Goal: Transaction & Acquisition: Subscribe to service/newsletter

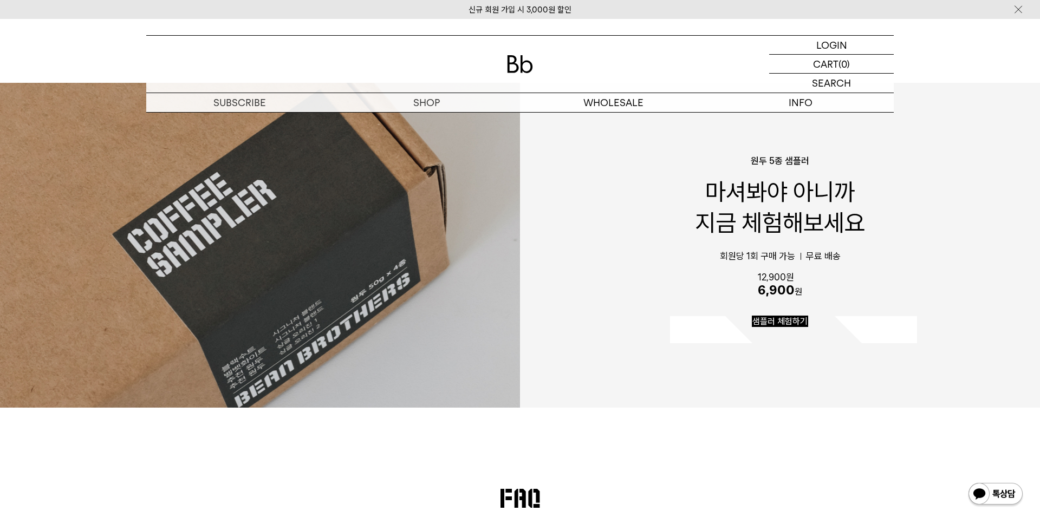
scroll to position [1973, 0]
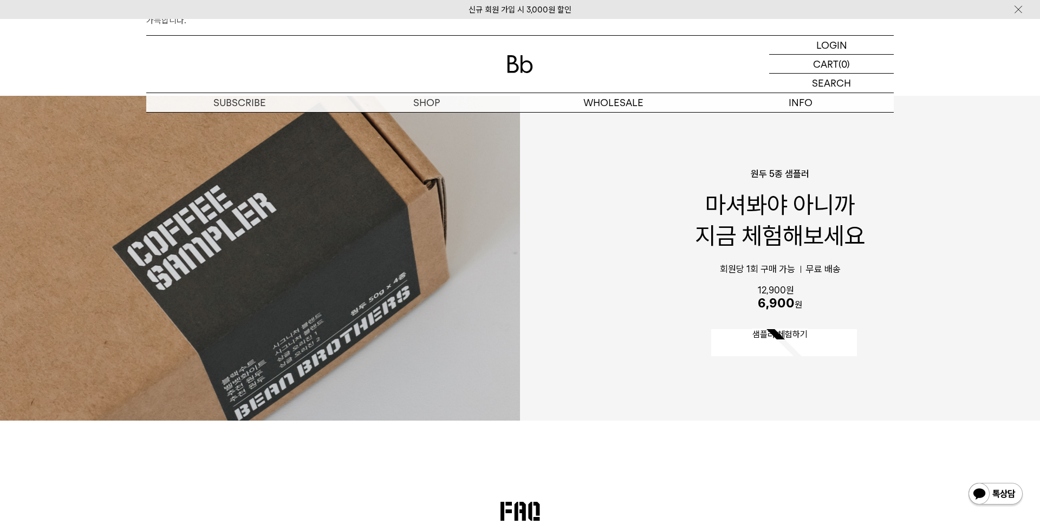
drag, startPoint x: 723, startPoint y: 268, endPoint x: 843, endPoint y: 349, distance: 144.3
click at [782, 348] on div "원두 5종 샘플러 마셔봐야 아니까 지금 체험해보세요 회원당 1회 구매 가능 무료 배송 12,900원 6,900 원 샘플러 체험하기" at bounding box center [780, 258] width 520 height 178
click at [782, 406] on div "원두 5종 샘플러 마셔봐야 아니까 지금 체험해보세요 회원당 1회 구매 가능 무료 배송 12,900원 6,900 원 샘플러 체험하기" at bounding box center [520, 258] width 1040 height 325
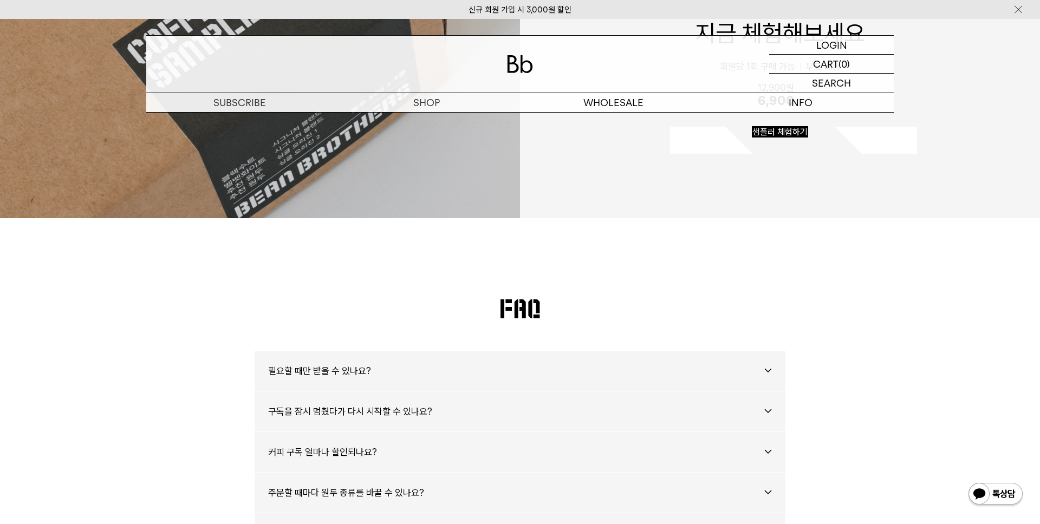
scroll to position [2315, 0]
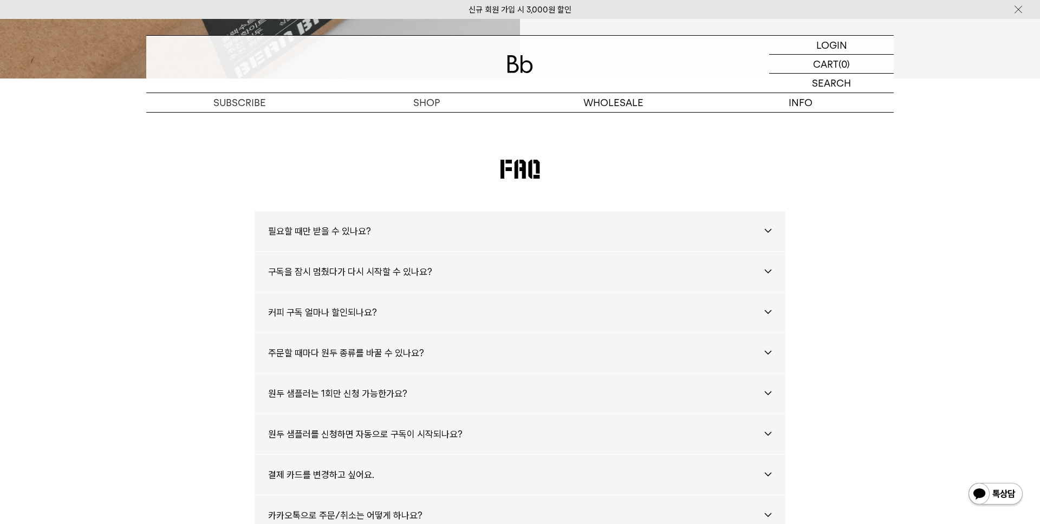
click at [768, 239] on h1 "필요할 때만 받을 수 있나요?" at bounding box center [520, 231] width 504 height 40
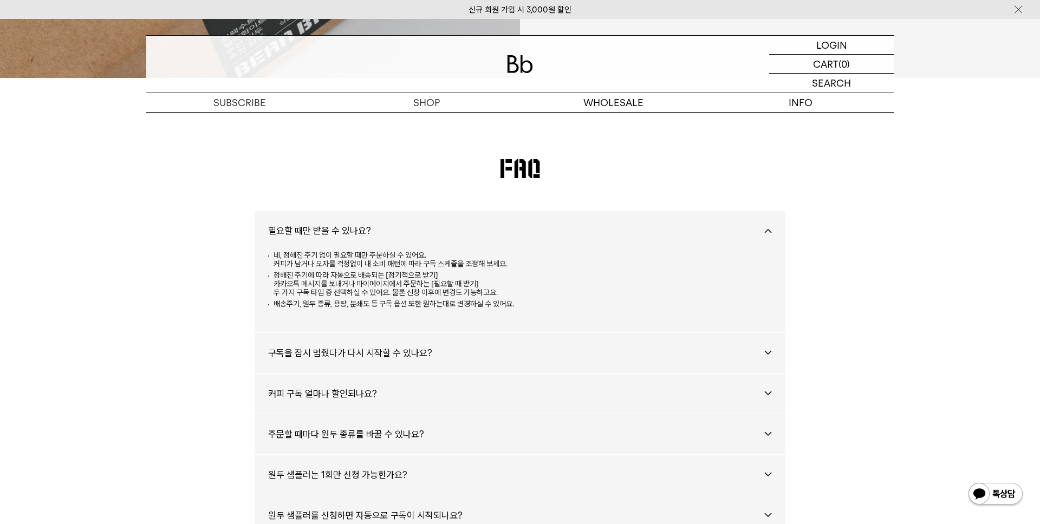
scroll to position [2313, 0]
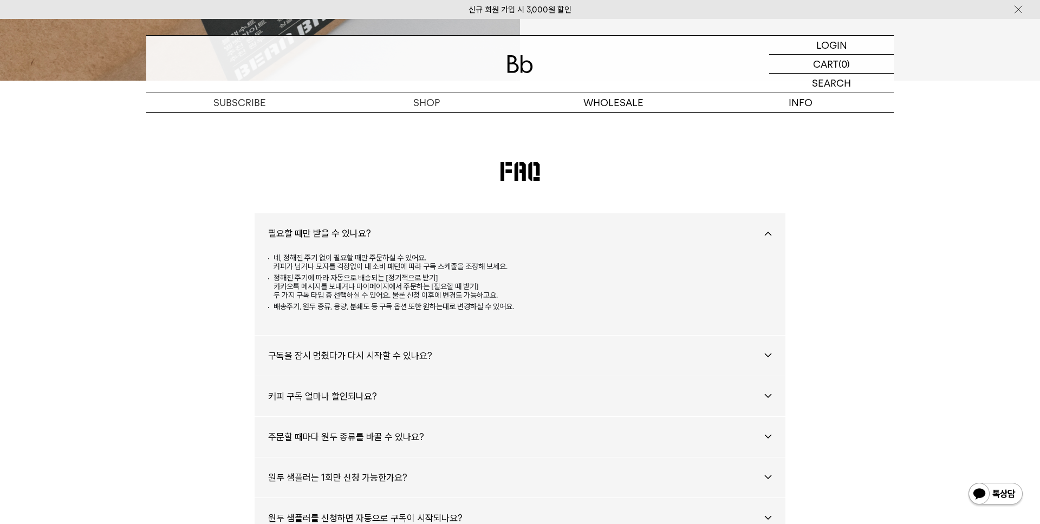
click at [767, 365] on h1 "구독을 잠시 멈췄다가 다시 시작할 수 있나요?" at bounding box center [520, 356] width 504 height 40
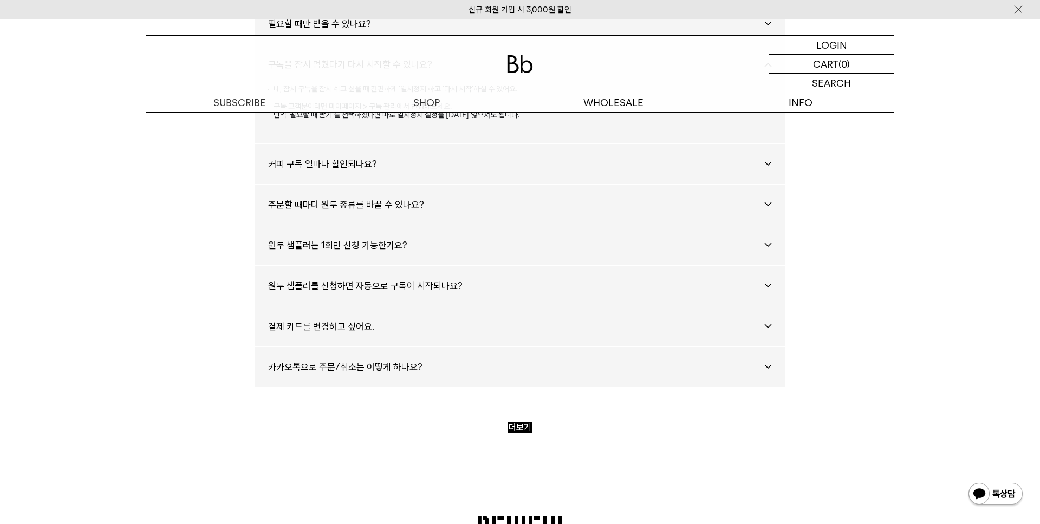
scroll to position [2523, 0]
click at [756, 156] on h1 "커피 구독 얼마나 할인되나요?" at bounding box center [520, 163] width 504 height 40
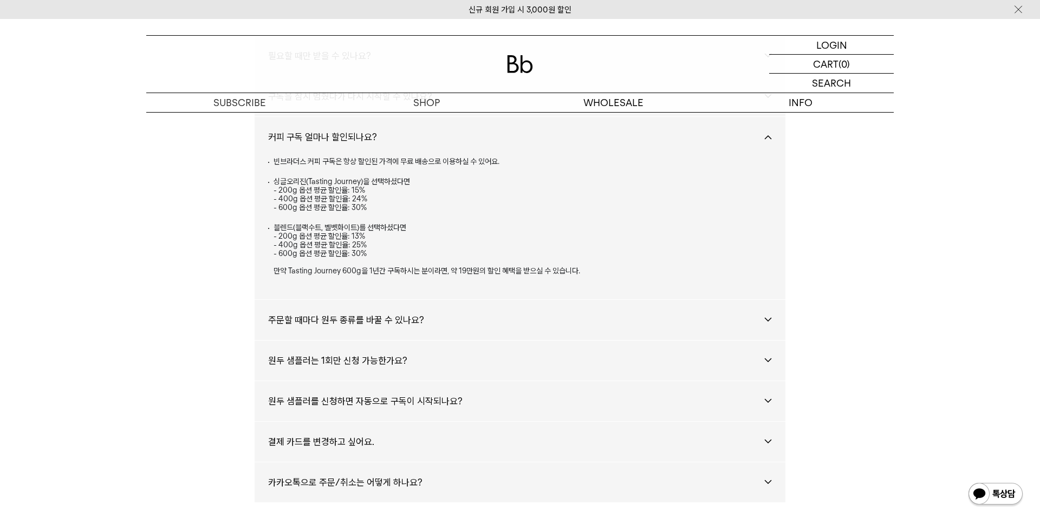
scroll to position [2515, 0]
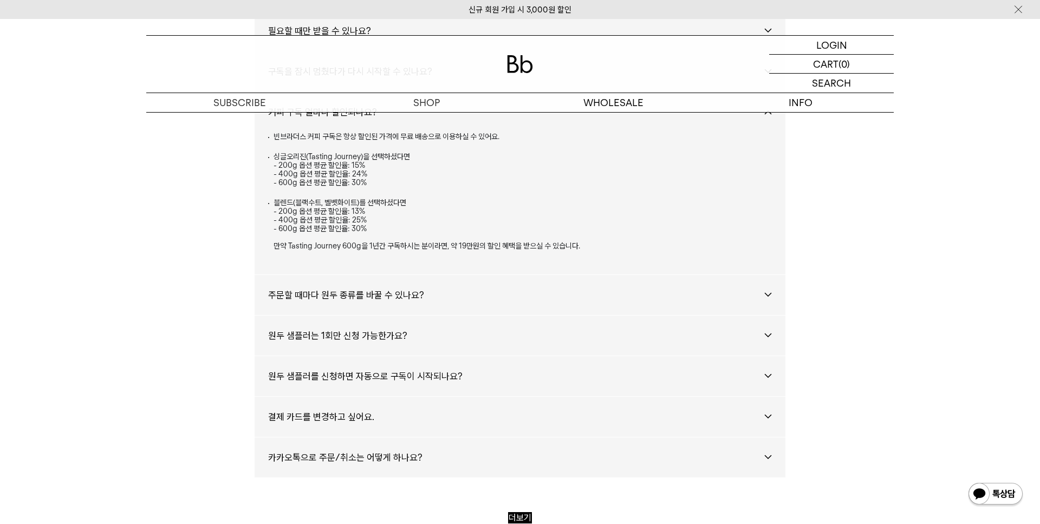
click at [772, 303] on li "주문할 때마다 원두 종류를 바꿀 수 있나요? 네, 원두 종류 뿐 아니라 용량이나 분쇄도, 구독 스케줄도 매번 바꾸어 주문하실 수 있습니다. 단…" at bounding box center [519, 295] width 531 height 41
click at [769, 298] on h1 "주문할 때마다 원두 종류를 바꿀 수 있나요?" at bounding box center [520, 295] width 504 height 40
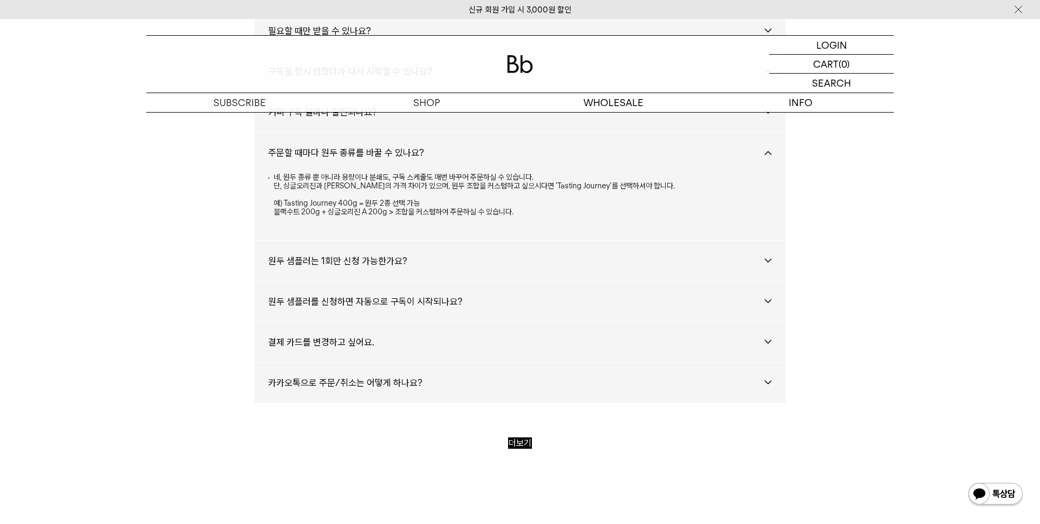
click at [769, 264] on h1 "원두 샘플러는 1회만 신청 가능한가요?" at bounding box center [520, 261] width 504 height 40
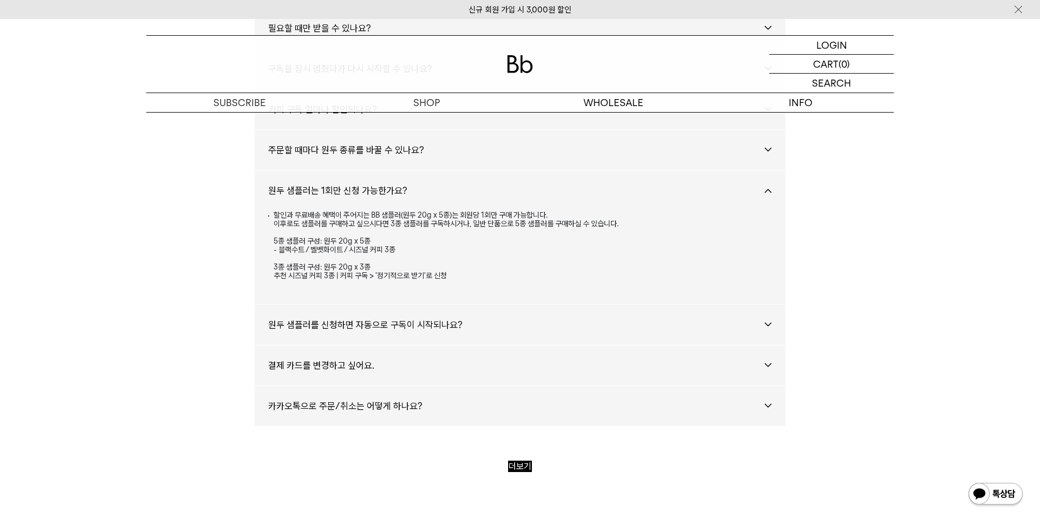
click at [770, 324] on h1 "원두 샘플러를 신청하면 자동으로 구독이 시작되나요?" at bounding box center [520, 325] width 504 height 40
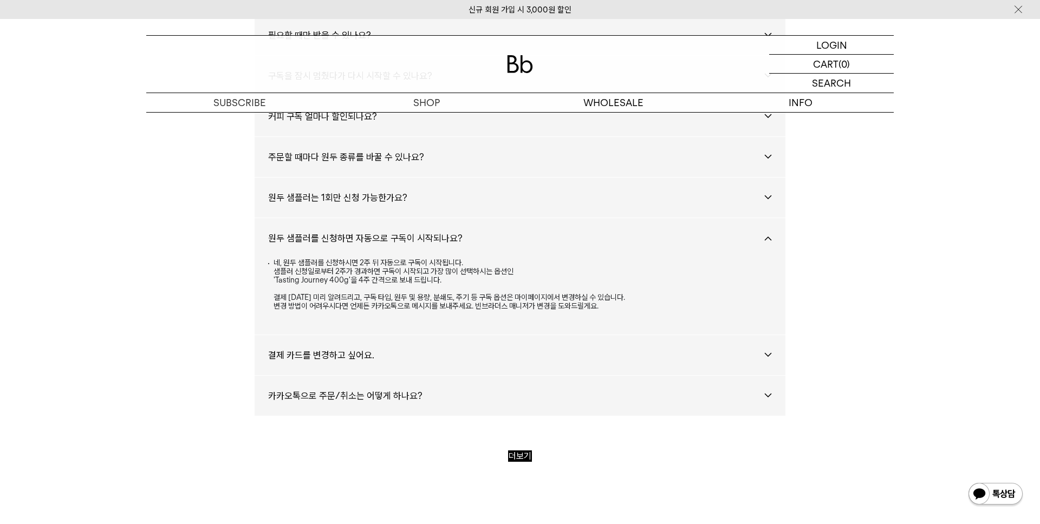
scroll to position [2507, 0]
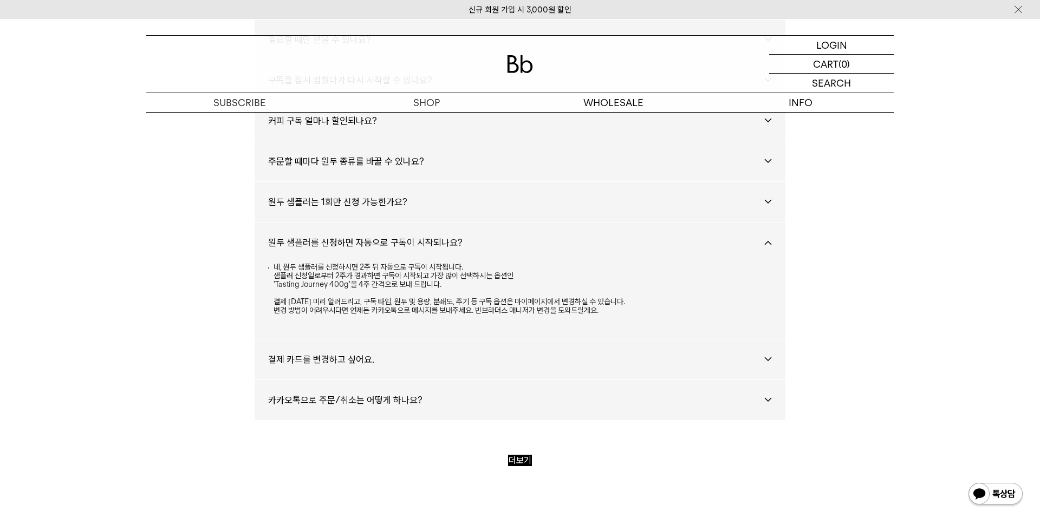
click at [769, 358] on h1 "결제 카드를 변경하고 싶어요." at bounding box center [520, 360] width 504 height 40
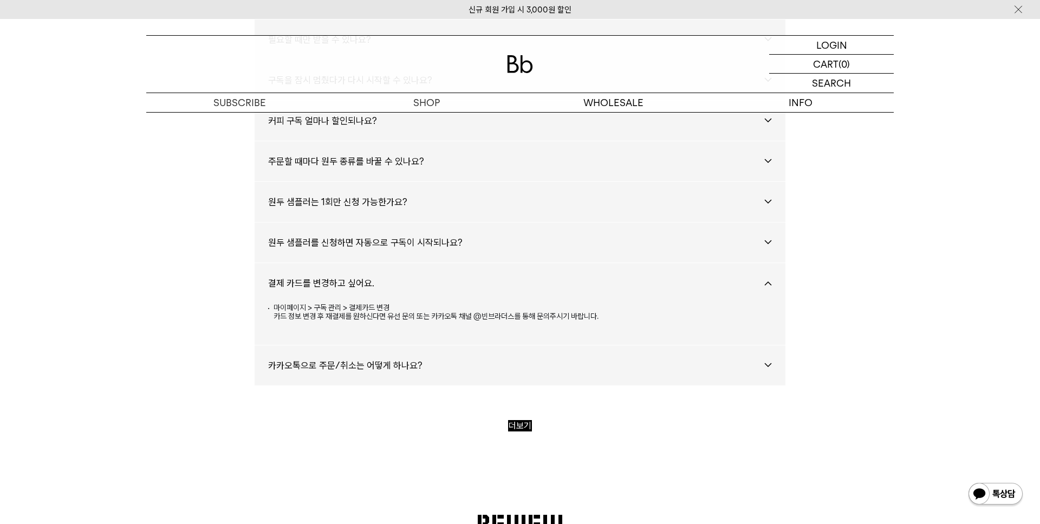
click at [778, 384] on li "카카오톡으로 주문/취소는 어떻게 하나요? 카카오톡이나 채널톡으로 메시지를 보내주시면 빈브라더스 매니저가 도와드릴게요. 물론 홈페이지의 [마이페…" at bounding box center [519, 365] width 531 height 41
click at [769, 365] on h1 "카카오톡으로 주문/취소는 어떻게 하나요?" at bounding box center [520, 365] width 504 height 40
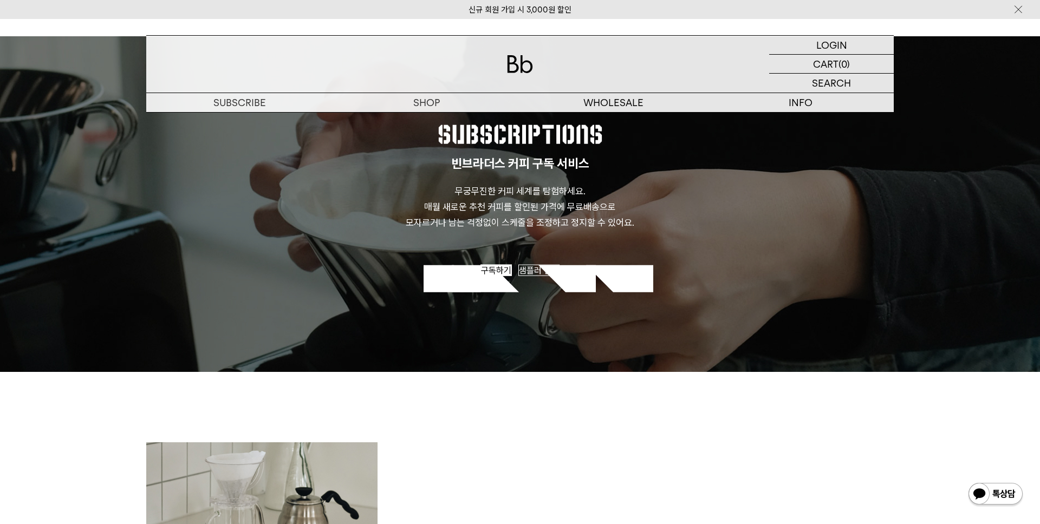
scroll to position [827, 0]
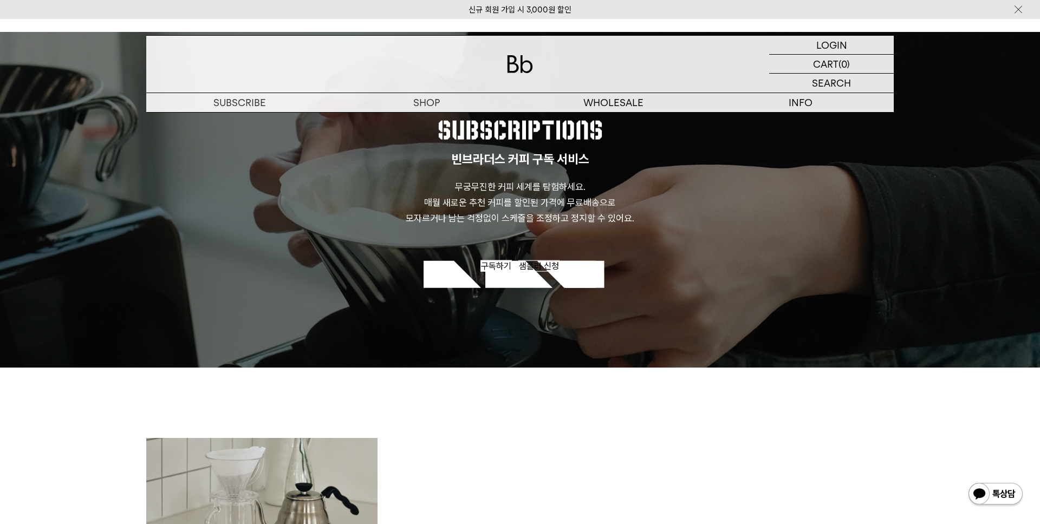
click at [551, 267] on span "샘플러 신청" at bounding box center [539, 265] width 40 height 10
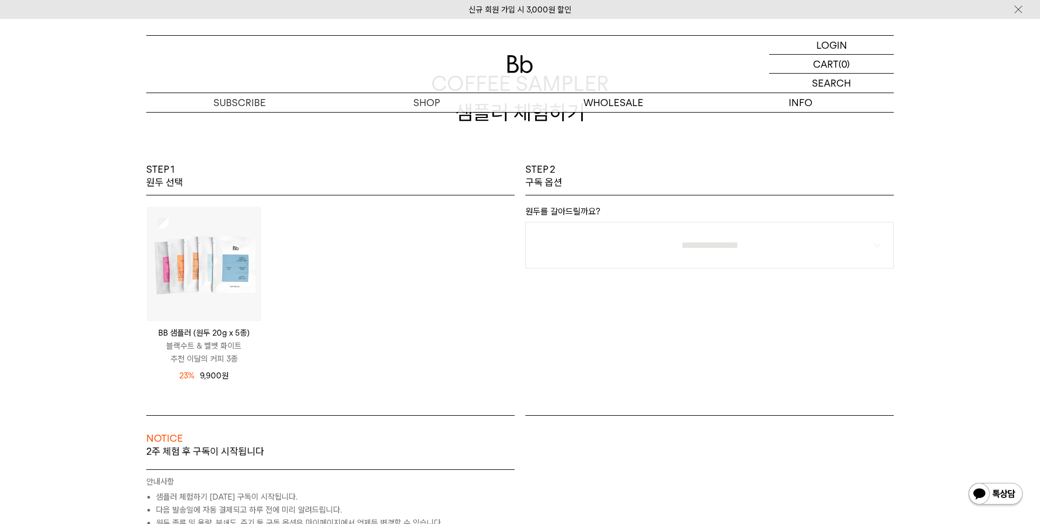
scroll to position [123, 0]
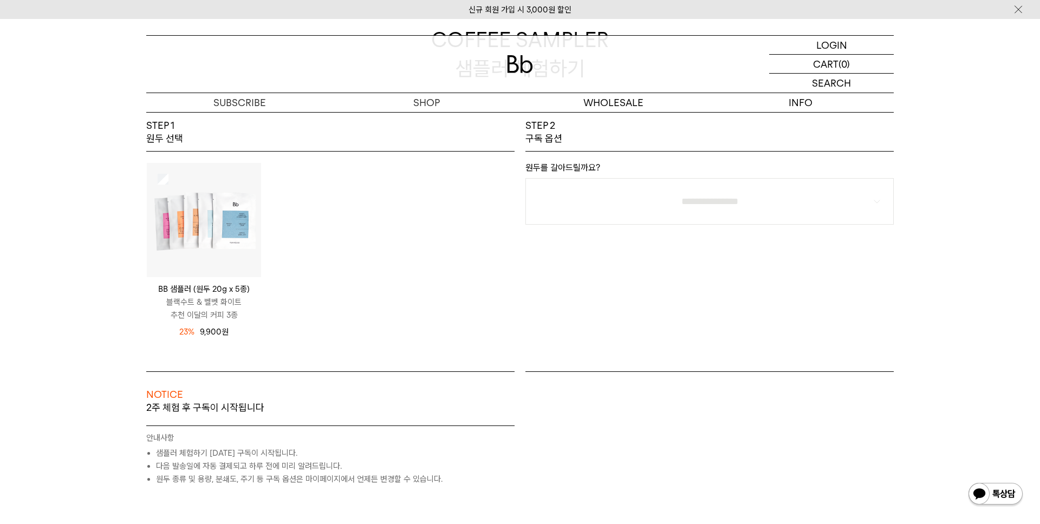
click at [231, 232] on img at bounding box center [204, 220] width 114 height 114
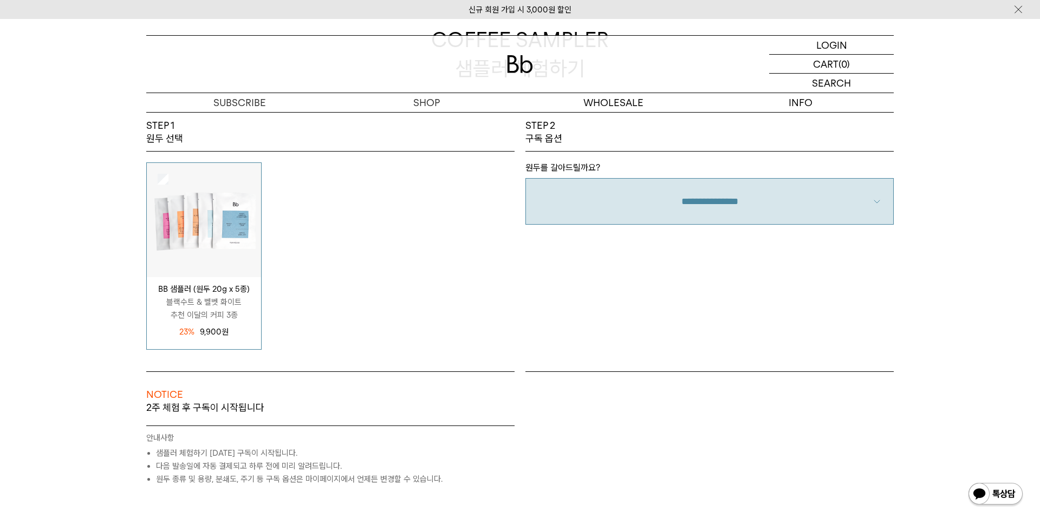
click at [736, 209] on select "**********" at bounding box center [709, 201] width 368 height 47
select select "**"
click at [525, 178] on select "**********" at bounding box center [709, 201] width 368 height 47
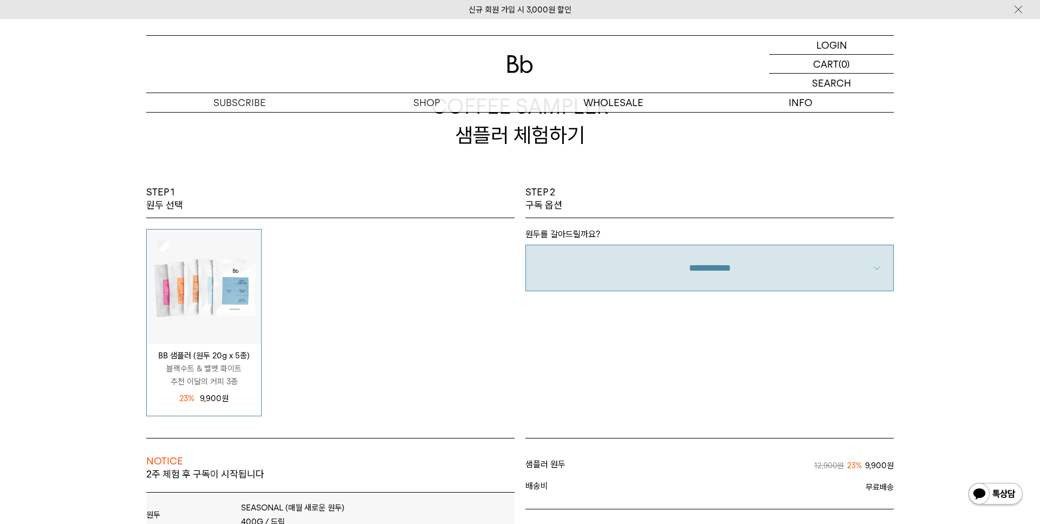
scroll to position [0, 0]
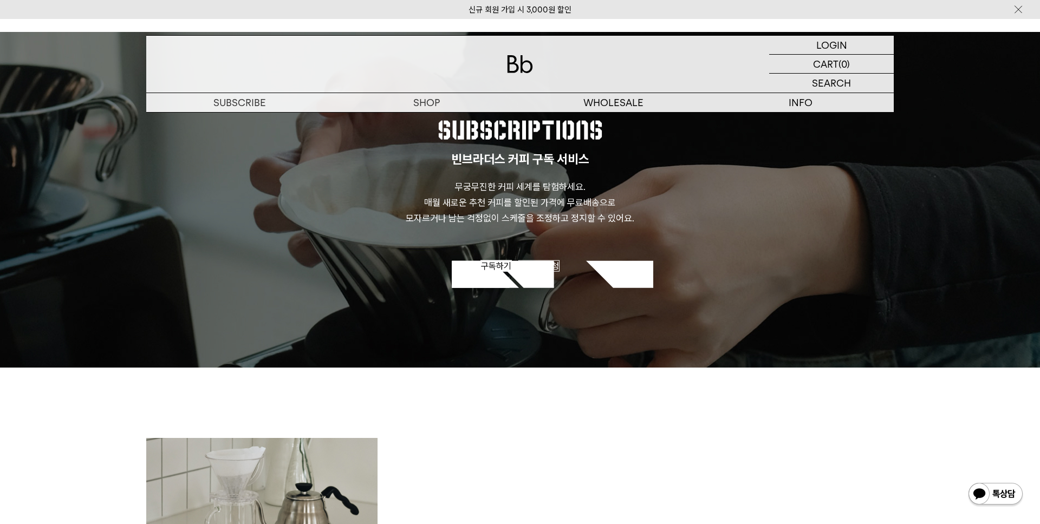
click at [486, 270] on span "구독하기" at bounding box center [496, 265] width 30 height 10
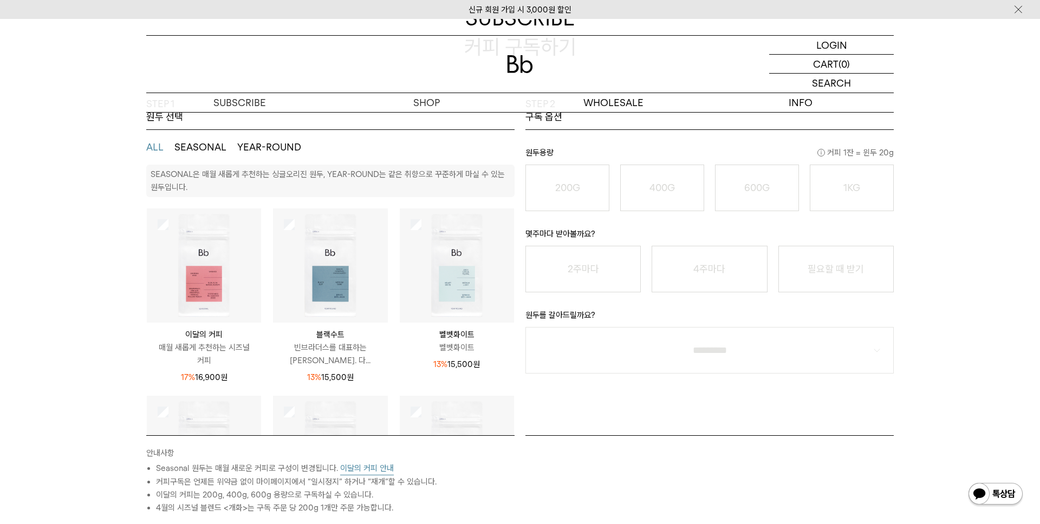
click at [203, 239] on img at bounding box center [204, 265] width 114 height 114
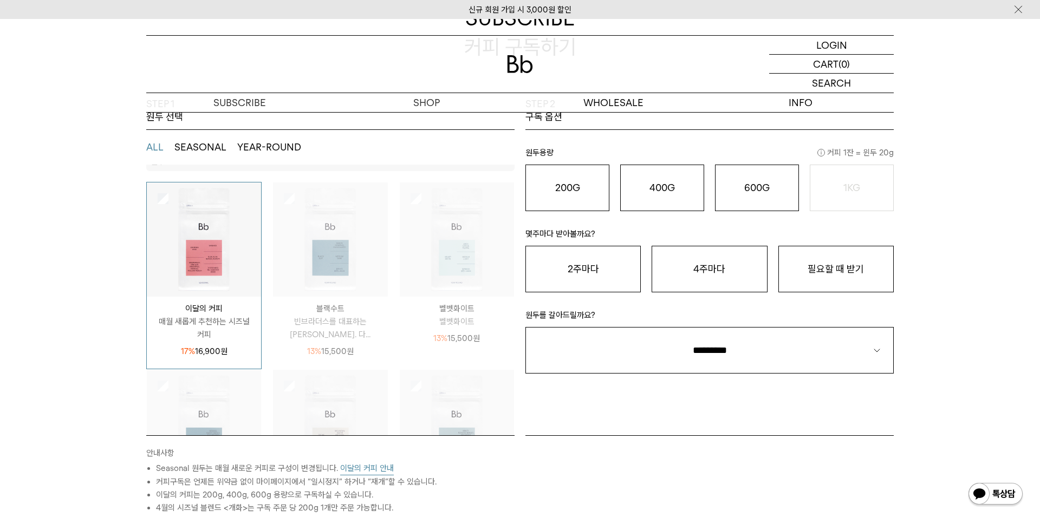
scroll to position [148, 0]
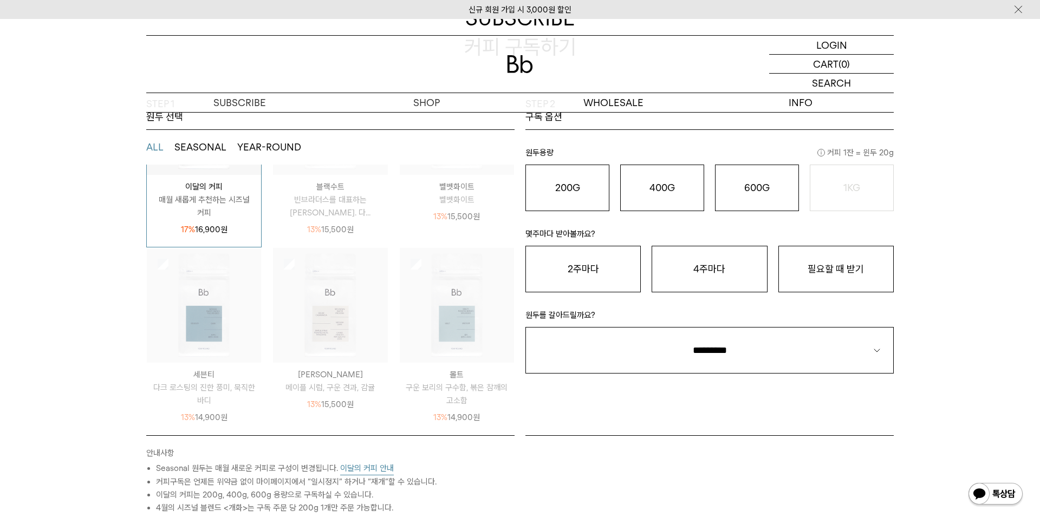
click at [371, 309] on img at bounding box center [330, 305] width 114 height 114
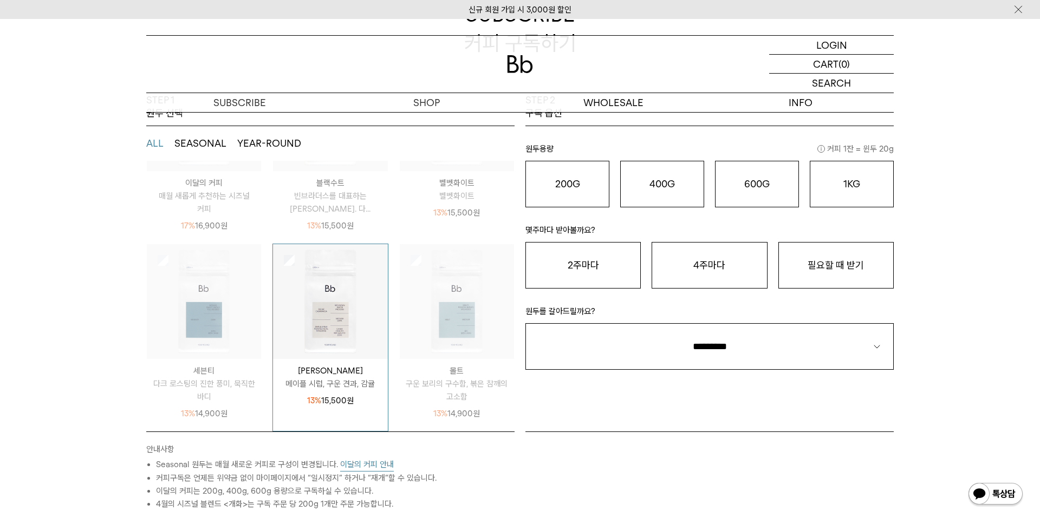
click at [257, 310] on img at bounding box center [204, 301] width 114 height 114
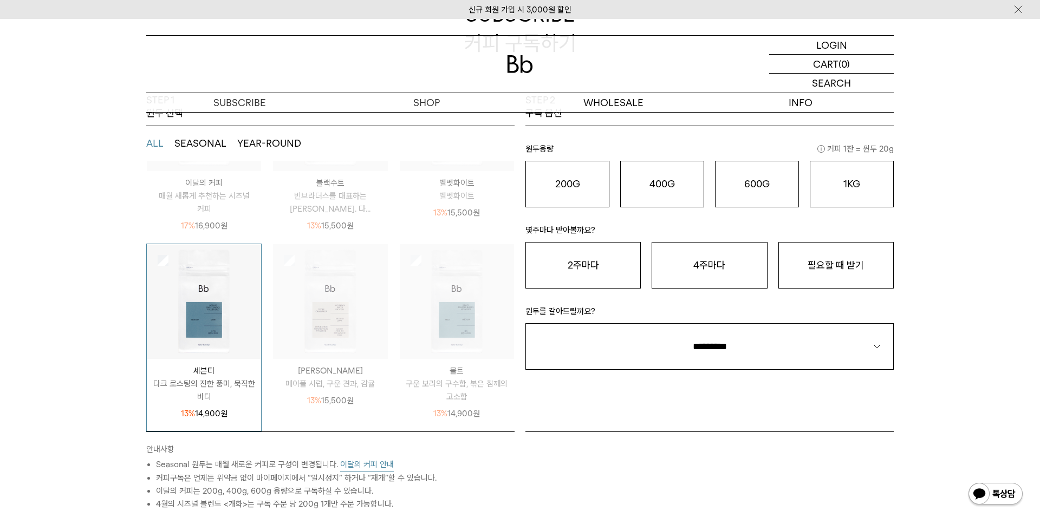
scroll to position [146, 0]
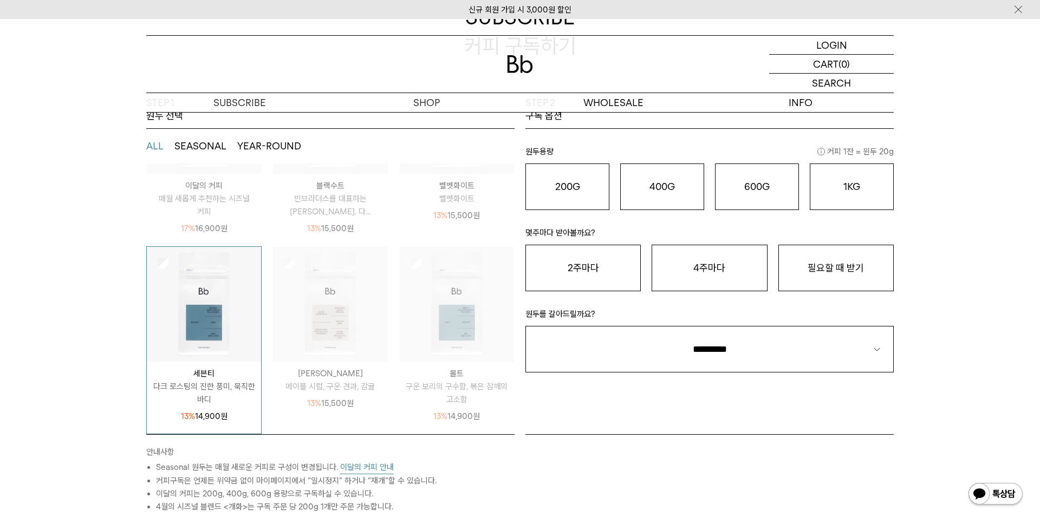
click at [474, 319] on img at bounding box center [457, 304] width 114 height 114
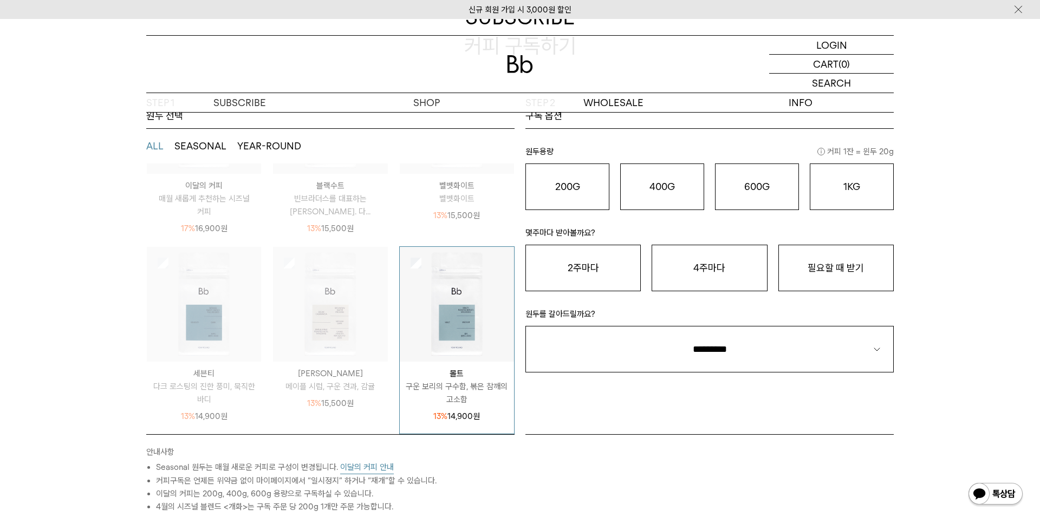
click at [253, 309] on img at bounding box center [204, 304] width 114 height 114
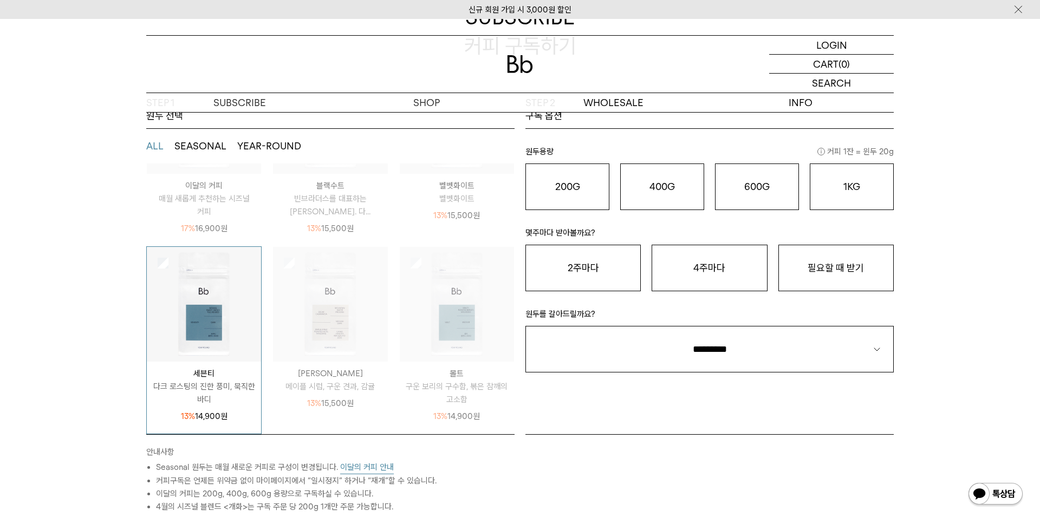
scroll to position [37, 0]
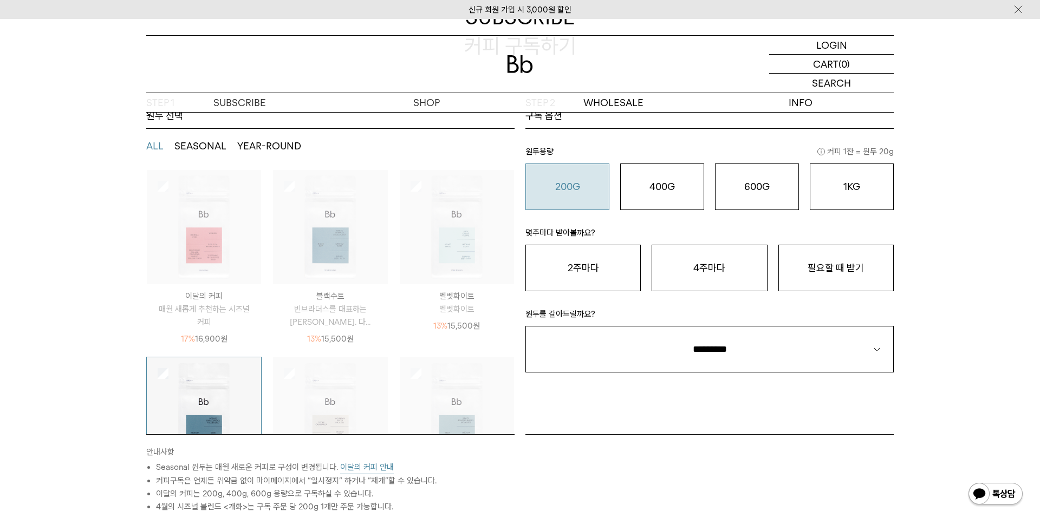
click at [572, 190] on o "200G" at bounding box center [567, 186] width 25 height 11
click at [839, 286] on button "필요할 때 받기" at bounding box center [835, 268] width 115 height 47
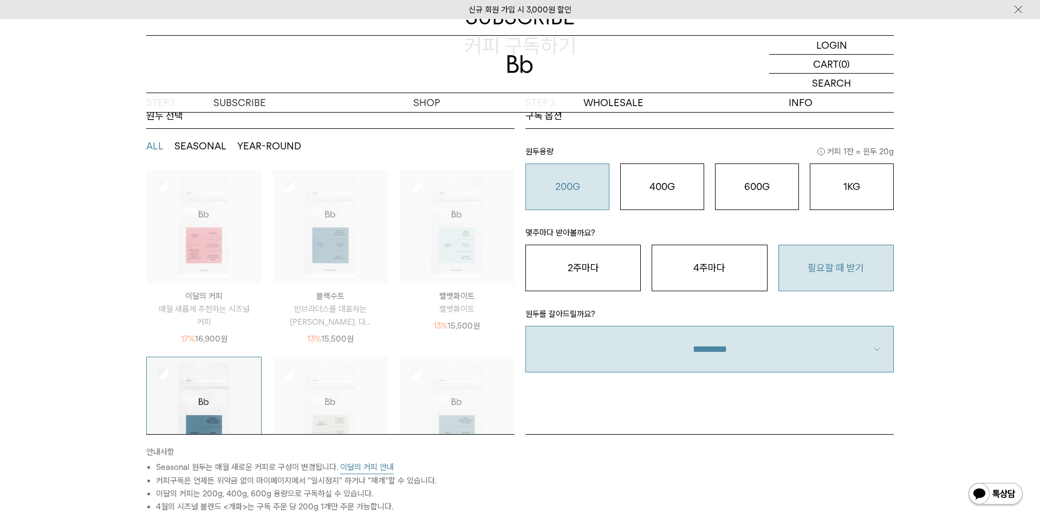
click at [861, 362] on select "**********" at bounding box center [709, 349] width 368 height 47
select select "**"
click at [525, 326] on select "**********" at bounding box center [709, 349] width 368 height 47
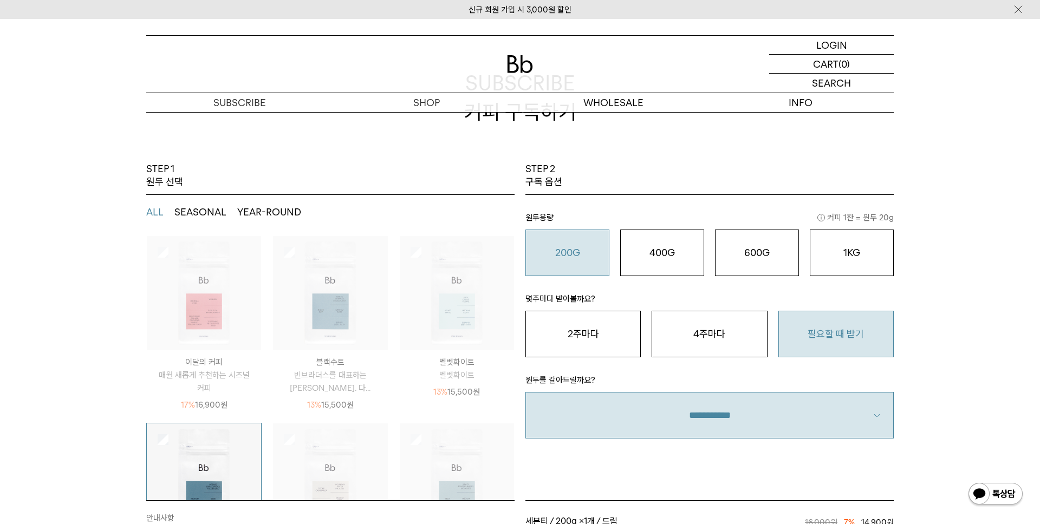
scroll to position [114, 0]
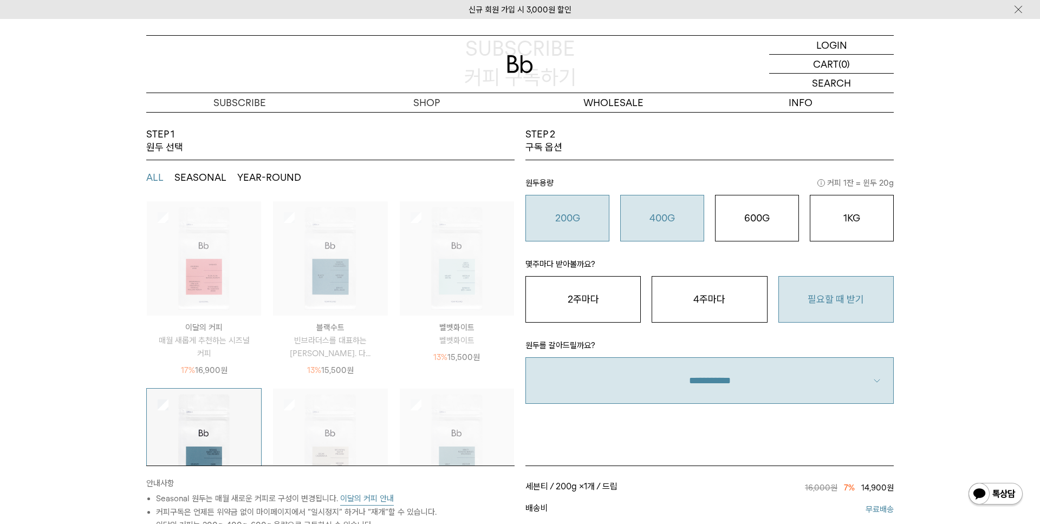
click at [693, 227] on button "400G 31,000 원" at bounding box center [662, 218] width 84 height 47
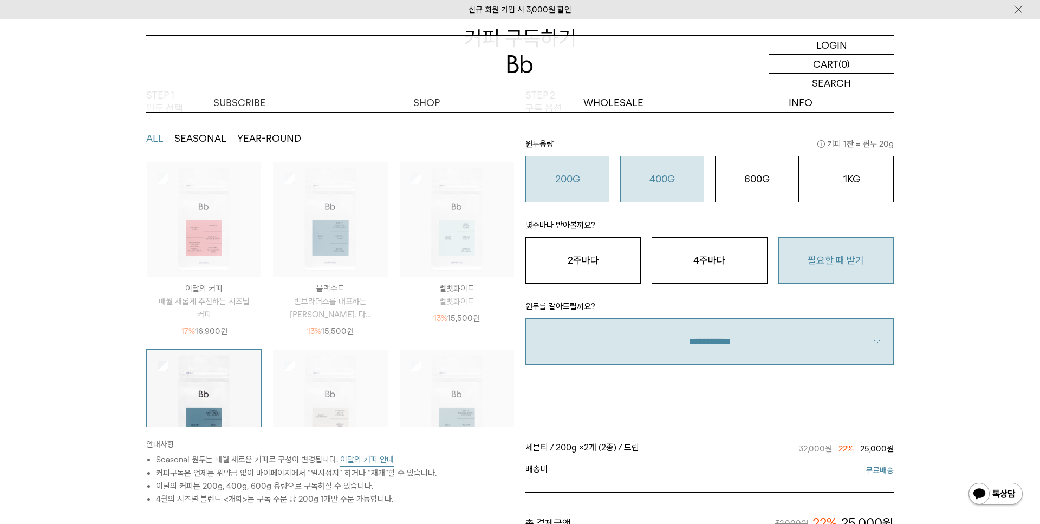
scroll to position [146, 0]
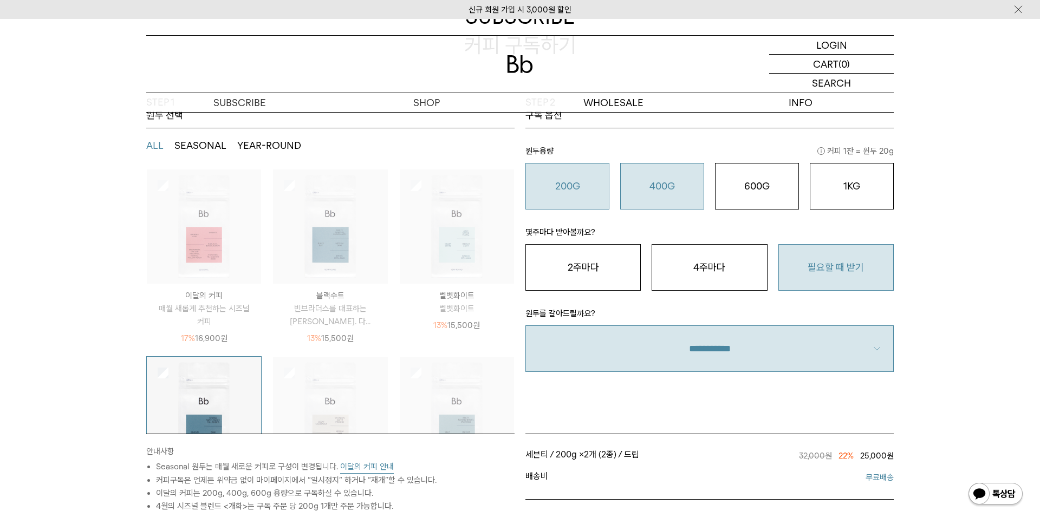
click at [557, 197] on button "200G 16,900 원" at bounding box center [567, 186] width 84 height 47
click at [928, 154] on div "STEP 1 원두 선택 ALL SEASONAL YEAR-ROUND SEASONAL은 매월 새롭게 추천하는 싱글오리진 원두, YEAR-ROUND…" at bounding box center [520, 415] width 1040 height 639
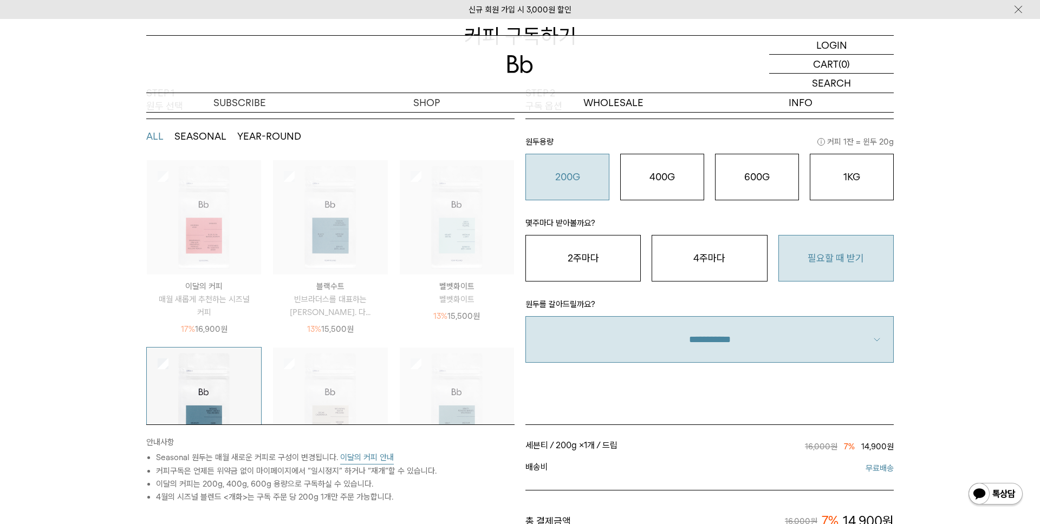
scroll to position [119, 0]
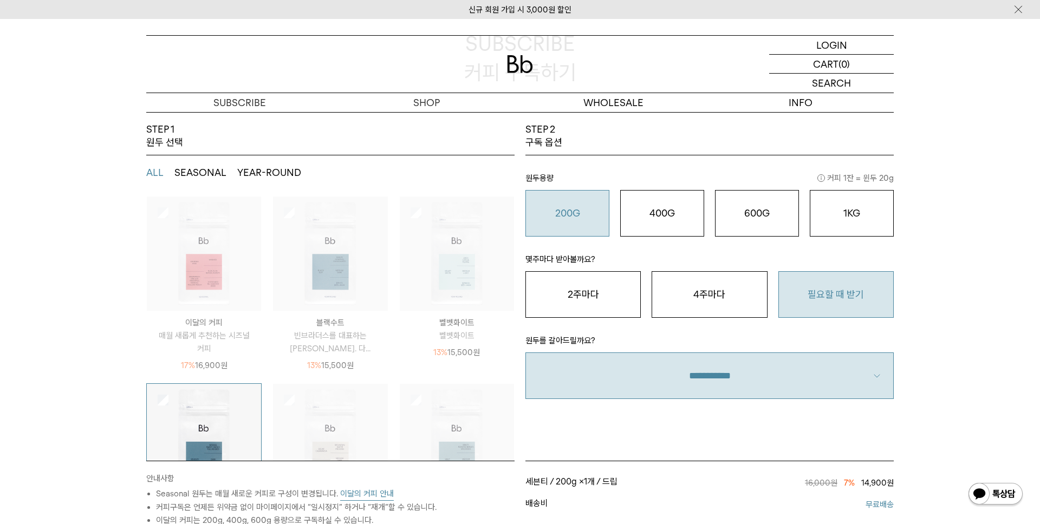
click at [972, 201] on div "STEP 1 원두 선택 ALL SEASONAL YEAR-ROUND SEASONAL은 매월 새롭게 추천하는 싱글오리진 원두, YEAR-ROUND…" at bounding box center [520, 442] width 1040 height 639
click at [917, 121] on div "SUBSCRIBE 커피 구독하기" at bounding box center [520, 58] width 1040 height 130
